Goal: Communication & Community: Answer question/provide support

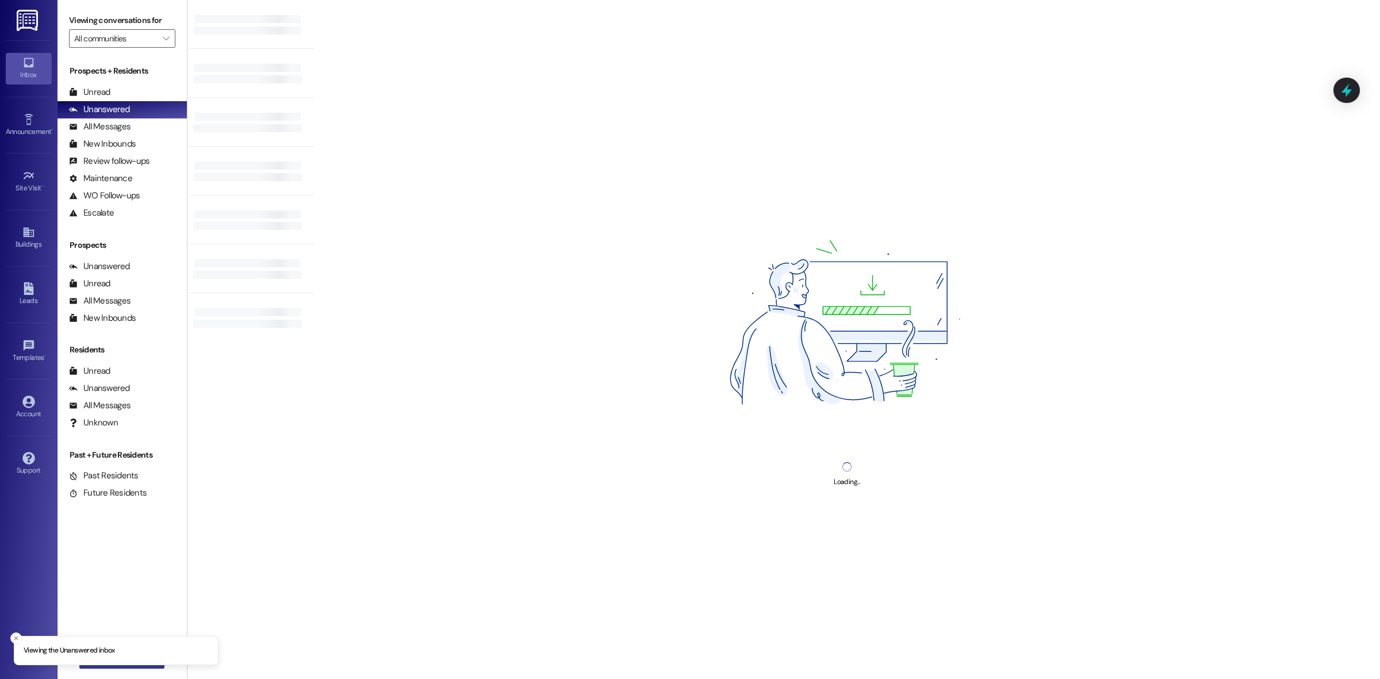
click at [127, 667] on button " New Message" at bounding box center [121, 659] width 85 height 18
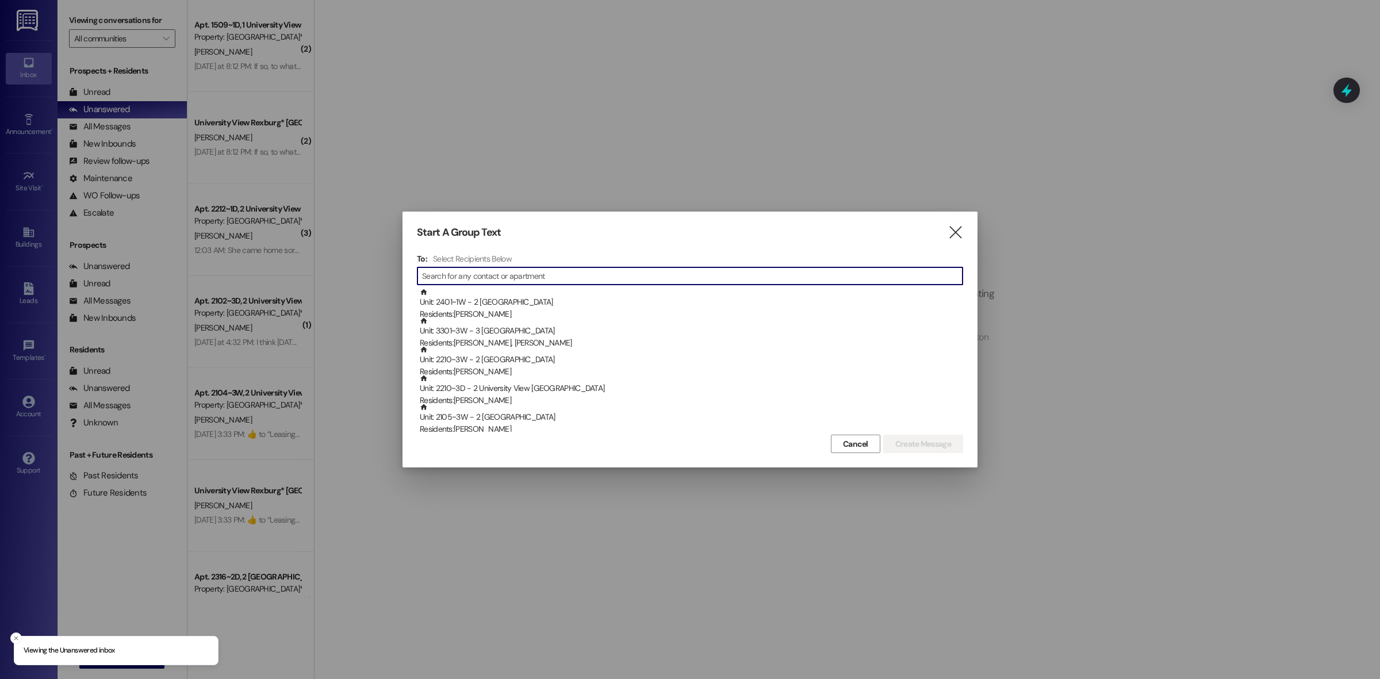
click at [550, 278] on input at bounding box center [692, 276] width 541 height 16
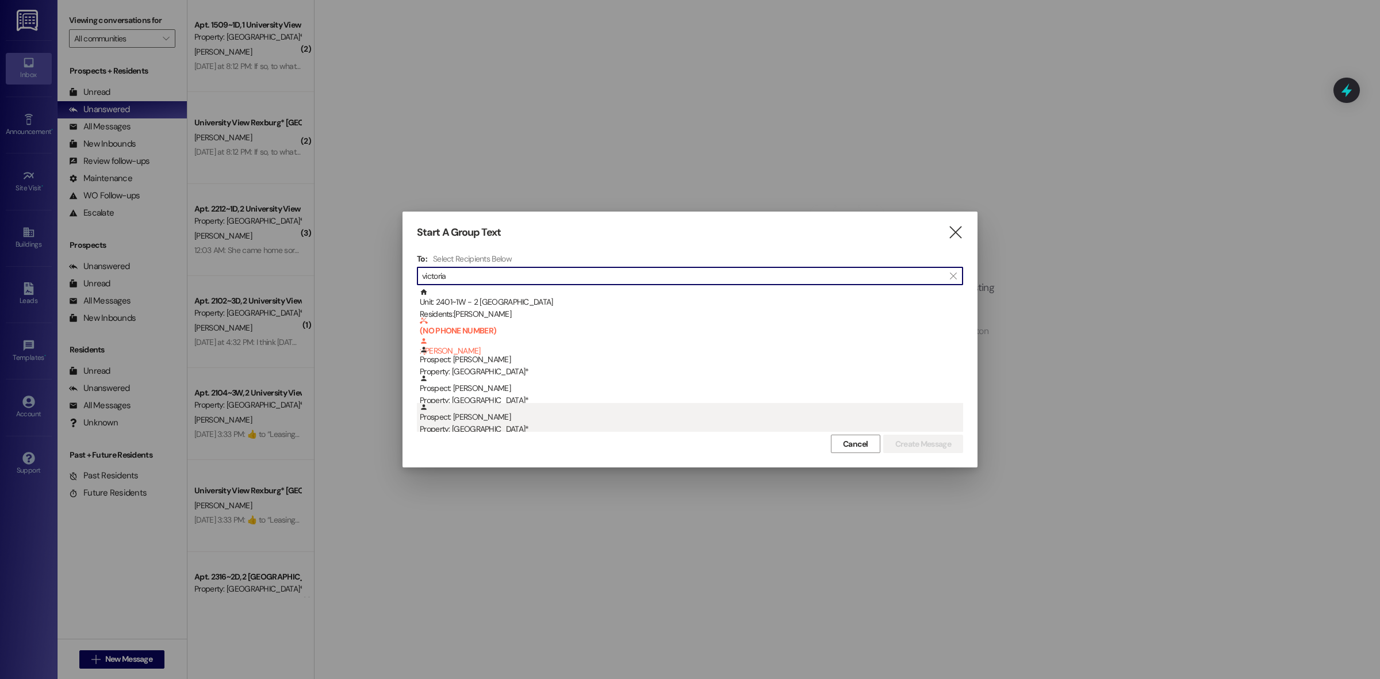
type input "victoria"
click at [525, 420] on div "Prospect: [PERSON_NAME] Property: University View Rexburg*" at bounding box center [691, 419] width 543 height 33
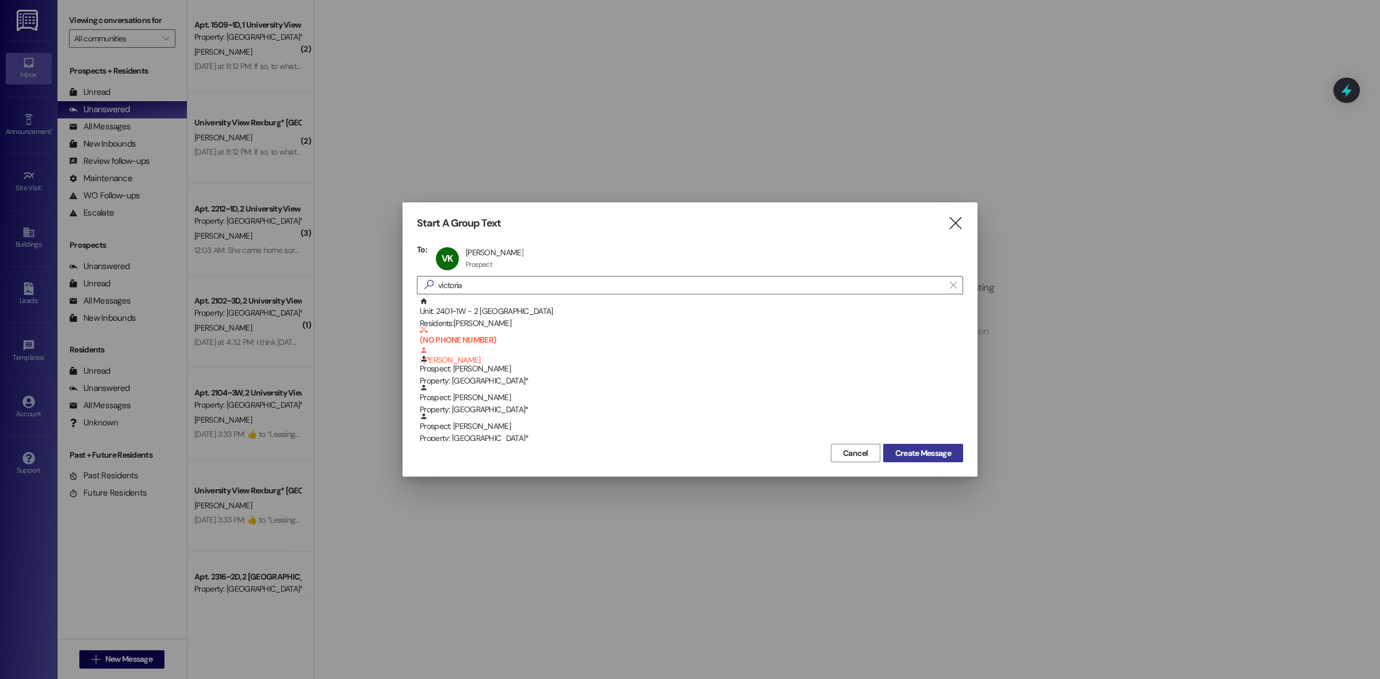
click at [907, 453] on span "Create Message" at bounding box center [923, 453] width 56 height 12
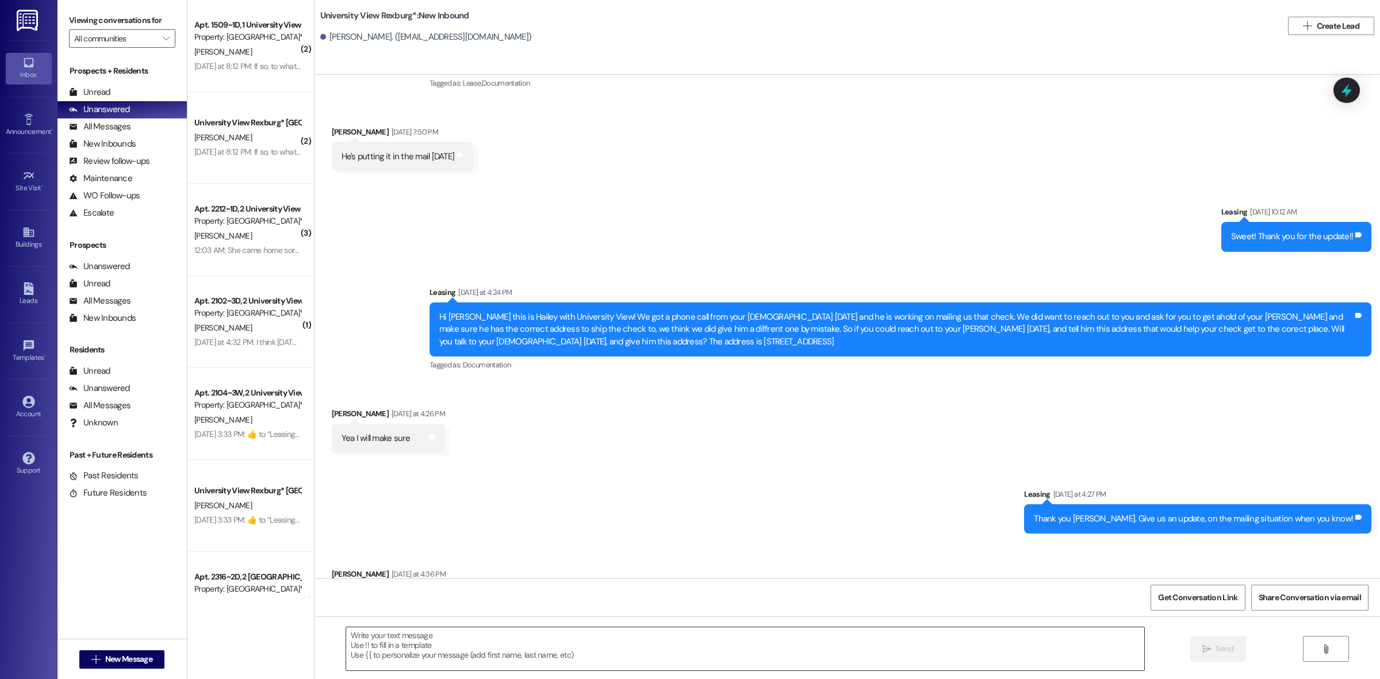
scroll to position [1723, 0]
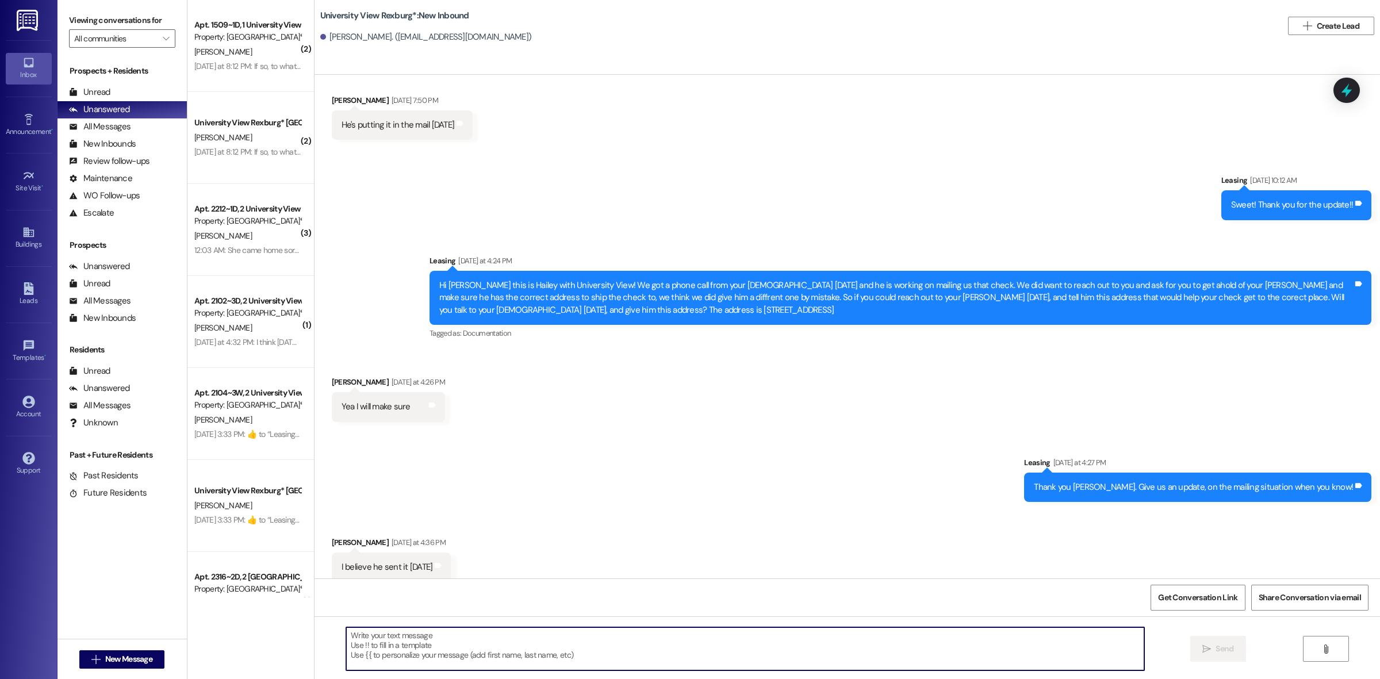
click at [520, 653] on textarea at bounding box center [745, 648] width 798 height 43
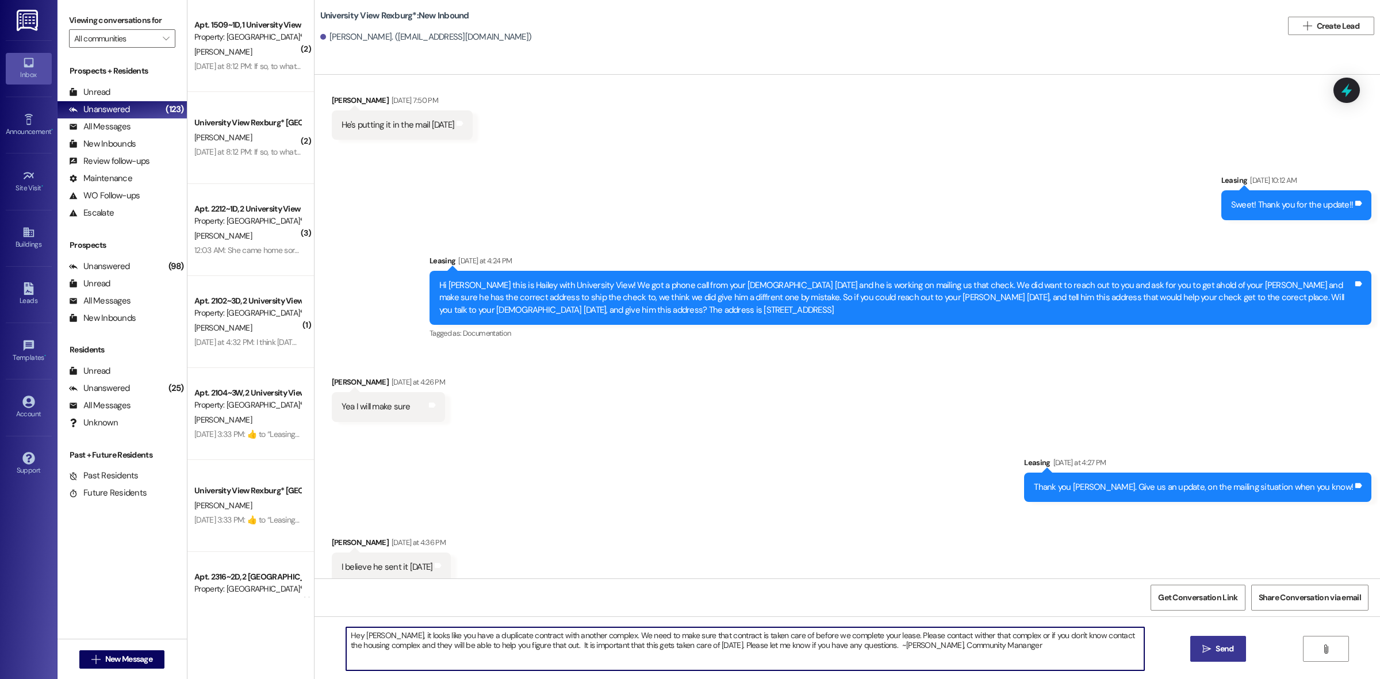
type textarea "Hey [PERSON_NAME], it looks like you have a duplicate contract with another com…"
click at [1228, 648] on span "Send" at bounding box center [1225, 649] width 18 height 12
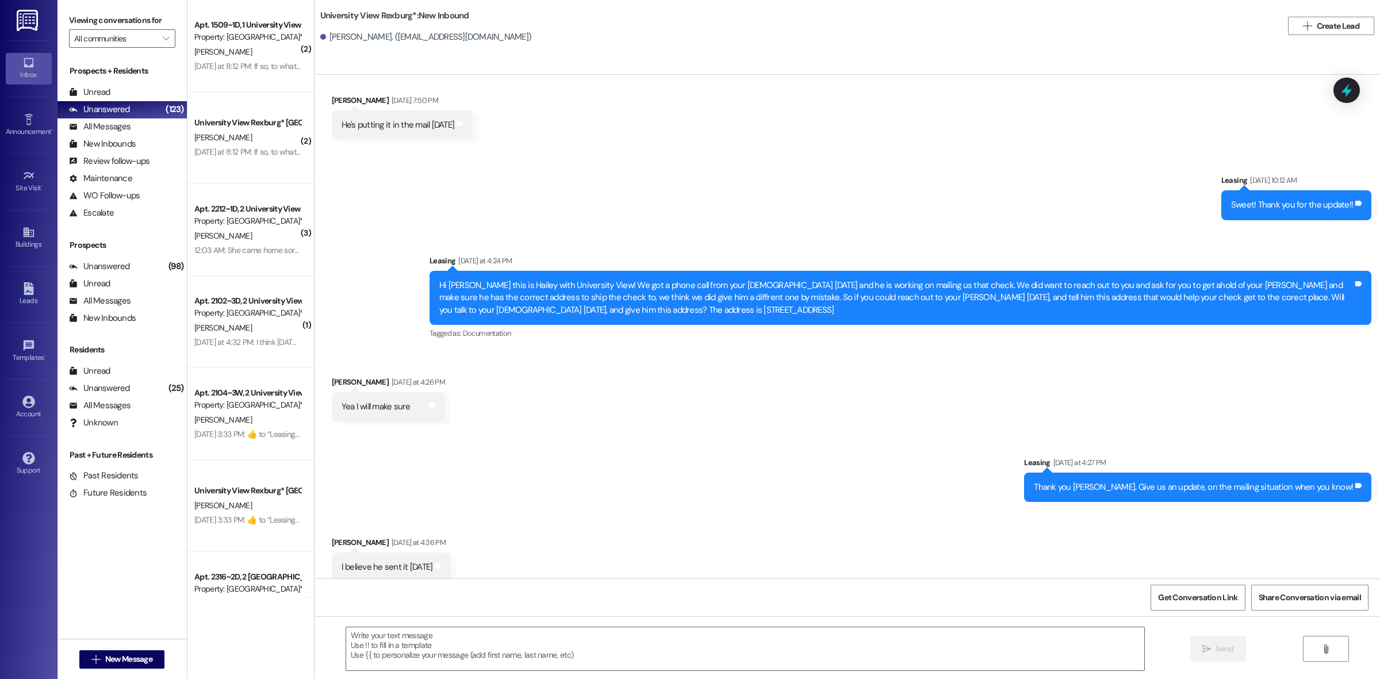
scroll to position [1722, 0]
